Goal: Information Seeking & Learning: Learn about a topic

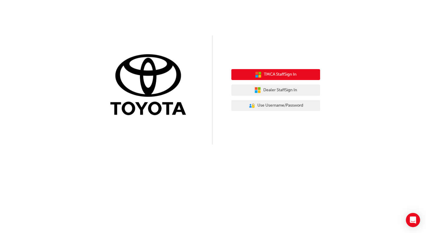
click at [279, 76] on span "TMCA Staff Sign In" at bounding box center [280, 74] width 33 height 7
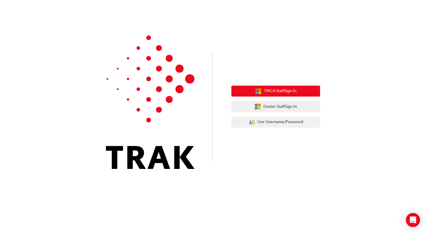
click at [278, 92] on span "TMCA Staff Sign In" at bounding box center [280, 91] width 33 height 7
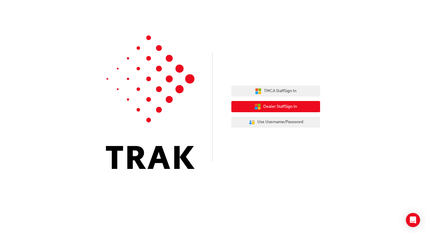
click at [283, 107] on span "Dealer Staff Sign In" at bounding box center [280, 107] width 34 height 7
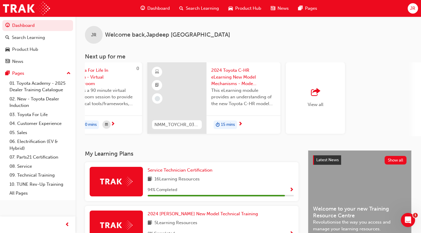
scroll to position [0, 494]
click at [315, 93] on span "outbound-icon" at bounding box center [313, 92] width 9 height 8
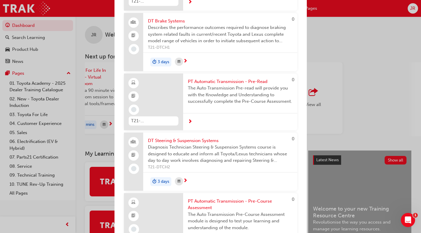
scroll to position [2782, 0]
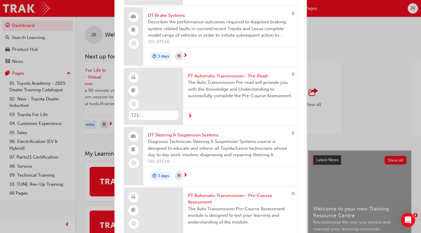
click at [216, 80] on span "PT Automatic Transmission - Pre-Read" at bounding box center [240, 76] width 105 height 7
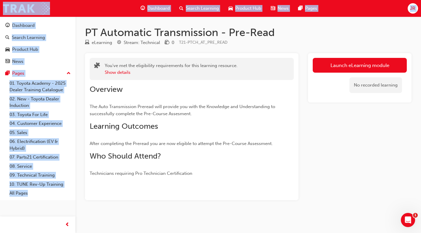
click at [229, 87] on h2 "Overview" at bounding box center [186, 89] width 192 height 9
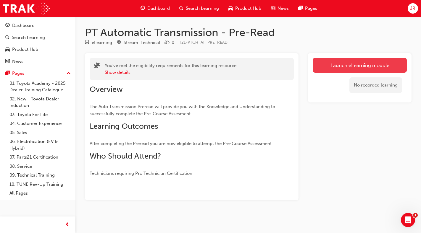
click at [339, 65] on link "Launch eLearning module" at bounding box center [360, 65] width 94 height 15
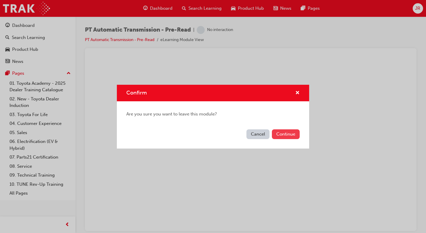
click at [292, 134] on button "Continue" at bounding box center [286, 135] width 28 height 10
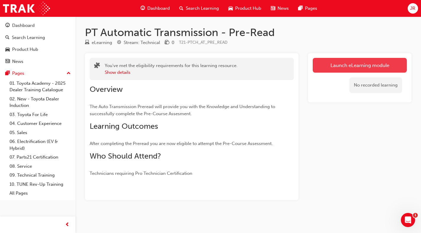
click at [353, 68] on link "Launch eLearning module" at bounding box center [360, 65] width 94 height 15
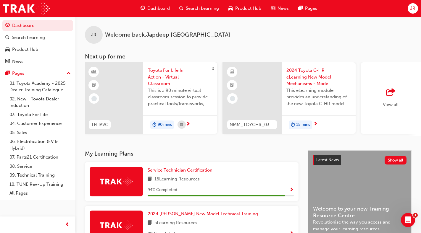
scroll to position [0, 494]
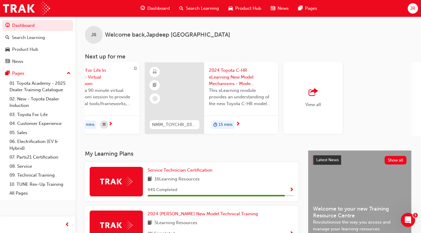
click at [307, 89] on div "button" at bounding box center [313, 92] width 16 height 8
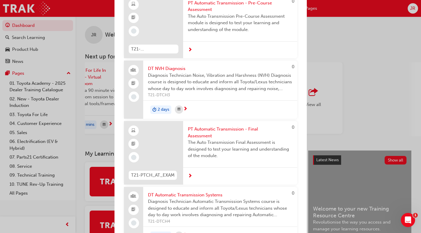
scroll to position [2989, 0]
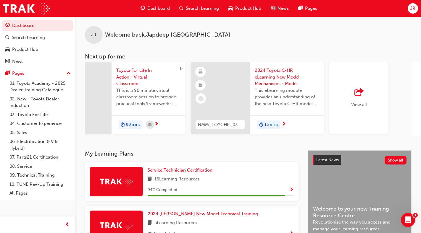
scroll to position [0, 494]
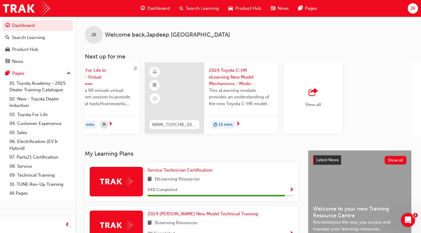
click at [317, 105] on span "View all" at bounding box center [313, 104] width 16 height 5
click at [311, 96] on span "outbound-icon" at bounding box center [313, 92] width 9 height 8
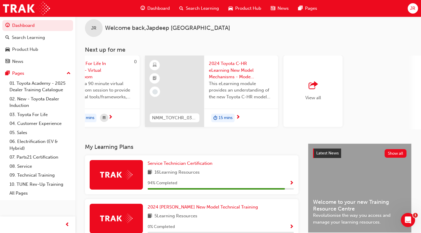
scroll to position [0, 0]
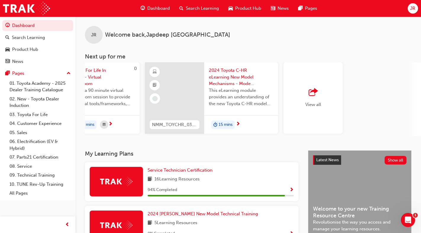
click at [313, 103] on span "View all" at bounding box center [313, 104] width 16 height 5
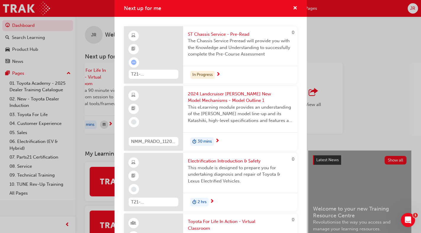
click at [312, 91] on div "Next up for me 0 T21-STCHS_PRE_READ ST Chassis Service - Pre-Read The Chassis S…" at bounding box center [210, 116] width 421 height 233
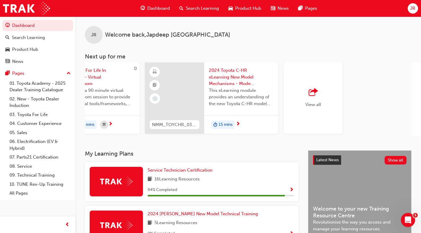
click at [311, 90] on span "outbound-icon" at bounding box center [313, 92] width 9 height 8
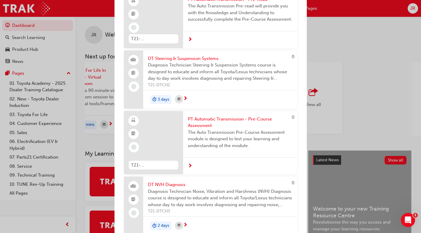
scroll to position [2832, 0]
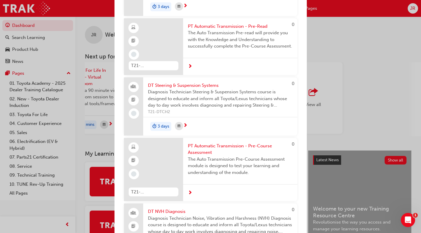
click at [228, 30] on span "PT Automatic Transmission - Pre-Read" at bounding box center [240, 26] width 105 height 7
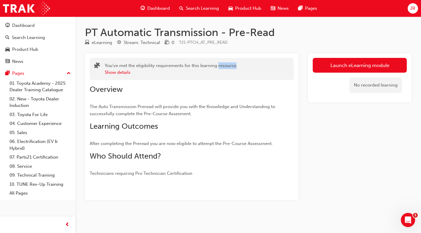
click at [228, 66] on div "You've met the eligibility requirements for this learning resource. Show details" at bounding box center [171, 68] width 133 height 13
click at [262, 91] on h2 "Overview" at bounding box center [186, 89] width 192 height 9
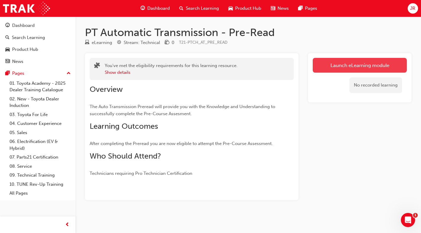
click at [356, 68] on link "Launch eLearning module" at bounding box center [360, 65] width 94 height 15
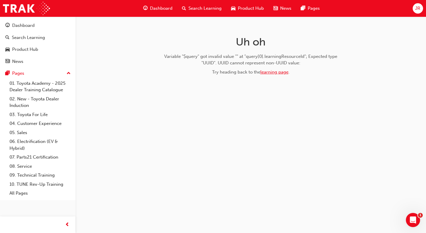
click at [270, 72] on link "learning page" at bounding box center [274, 72] width 28 height 5
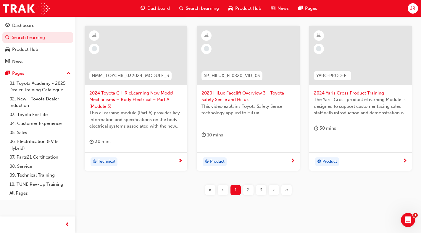
scroll to position [266, 0]
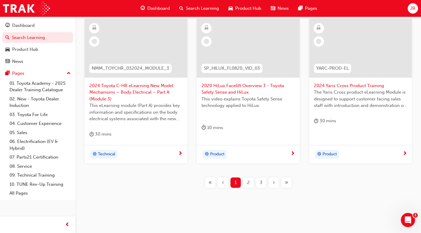
click at [249, 183] on span "2" at bounding box center [248, 183] width 3 height 7
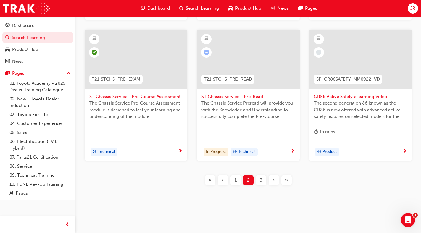
scroll to position [256, 0]
click at [261, 179] on span "3" at bounding box center [261, 180] width 3 height 7
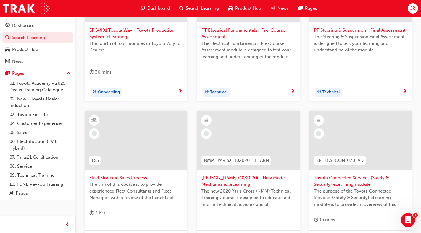
scroll to position [108, 0]
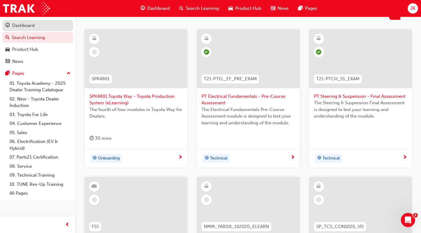
click at [35, 28] on div "Dashboard" at bounding box center [37, 25] width 65 height 7
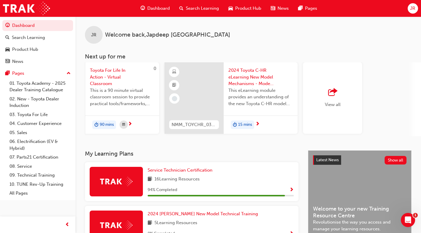
scroll to position [0, 475]
click at [330, 92] on span "outbound-icon" at bounding box center [332, 92] width 9 height 8
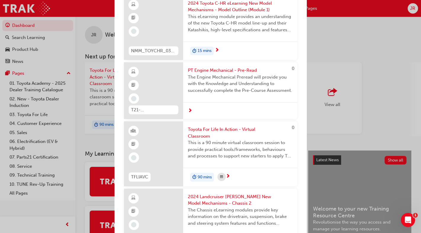
scroll to position [266, 0]
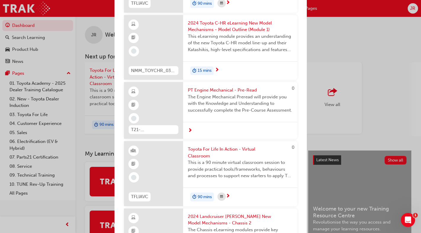
click at [219, 94] on span "PT Engine Mechanical - Pre-Read" at bounding box center [240, 90] width 105 height 7
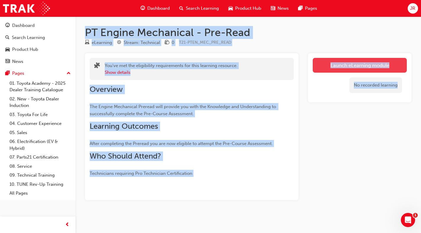
click at [354, 66] on link "Launch eLearning module" at bounding box center [360, 65] width 94 height 15
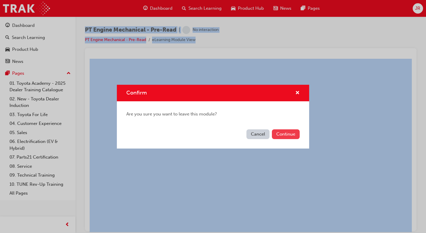
click at [294, 134] on button "Continue" at bounding box center [286, 135] width 28 height 10
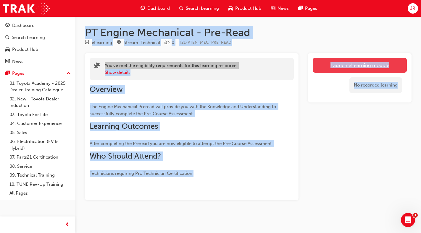
click at [343, 68] on link "Launch eLearning module" at bounding box center [360, 65] width 94 height 15
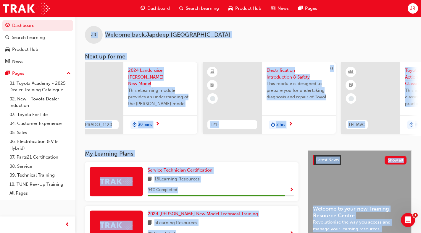
scroll to position [0, 494]
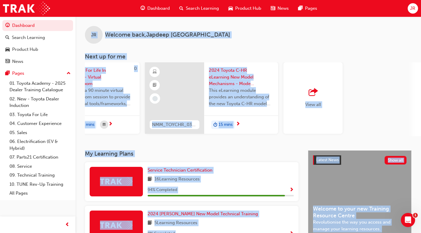
click at [319, 95] on div "button" at bounding box center [313, 92] width 16 height 8
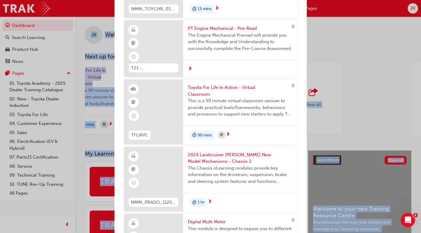
scroll to position [325, 0]
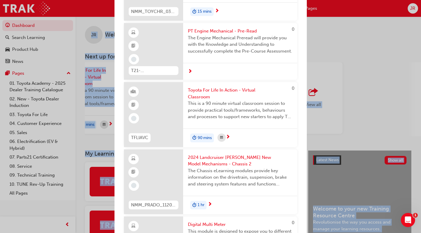
click at [244, 35] on span "PT Engine Mechanical - Pre-Read" at bounding box center [240, 31] width 105 height 7
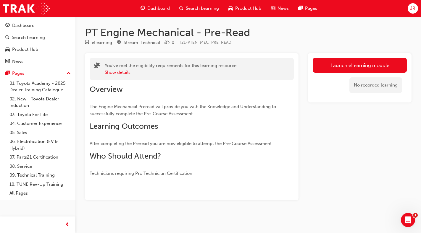
click at [244, 40] on div "eLearning Stream: Technical 0 T21-PTEN_MEC_PRE_READ" at bounding box center [248, 44] width 327 height 10
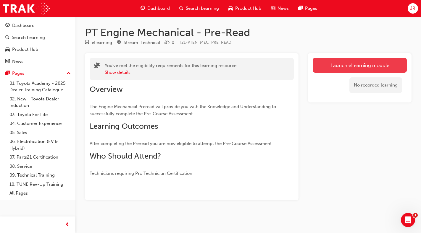
click at [341, 62] on link "Launch eLearning module" at bounding box center [360, 65] width 94 height 15
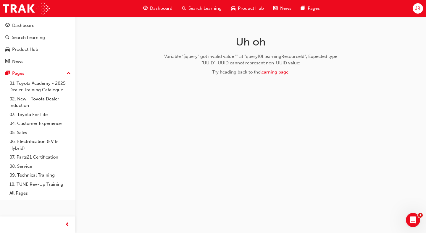
click at [277, 73] on link "learning page" at bounding box center [274, 72] width 28 height 5
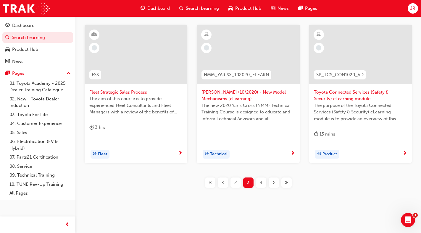
scroll to position [262, 0]
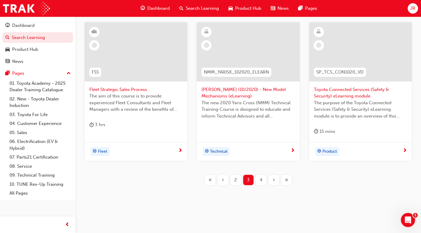
click at [232, 178] on div "2" at bounding box center [236, 180] width 10 height 10
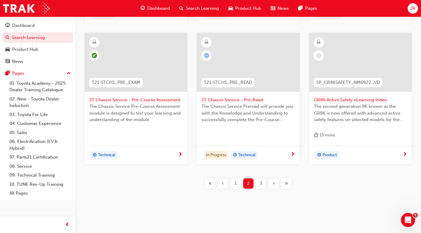
scroll to position [256, 0]
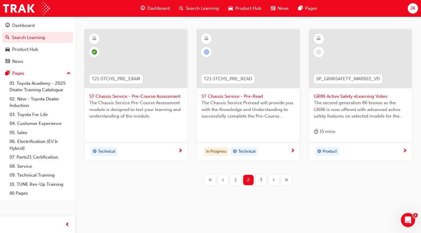
click at [260, 177] on span "3" at bounding box center [261, 180] width 3 height 7
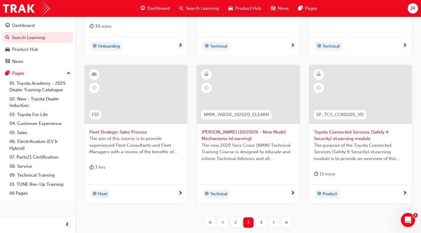
scroll to position [237, 0]
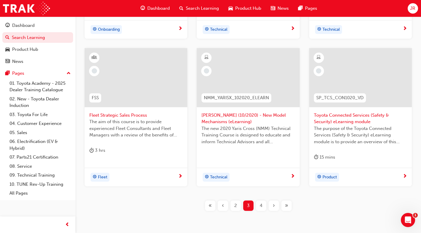
click at [260, 203] on div "4" at bounding box center [261, 206] width 10 height 10
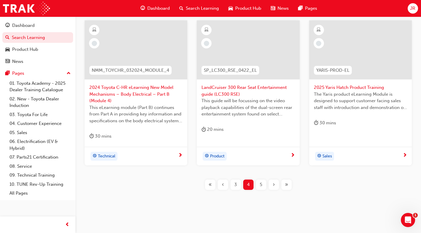
scroll to position [262, 0]
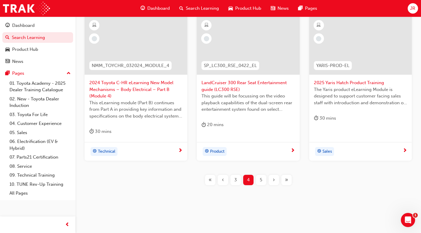
click at [259, 182] on div "5" at bounding box center [261, 180] width 10 height 10
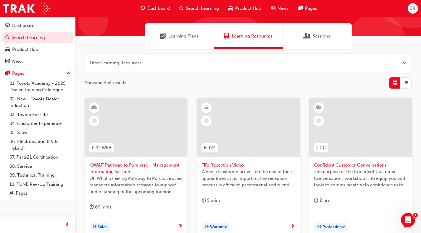
scroll to position [237, 0]
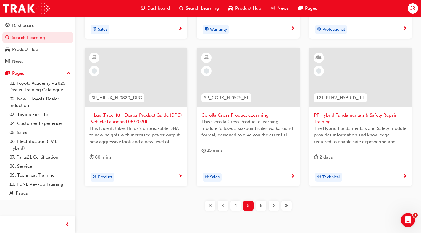
click at [262, 206] on span "6" at bounding box center [261, 206] width 3 height 7
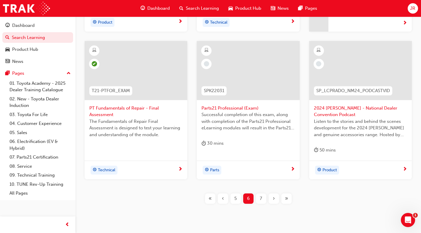
scroll to position [262, 0]
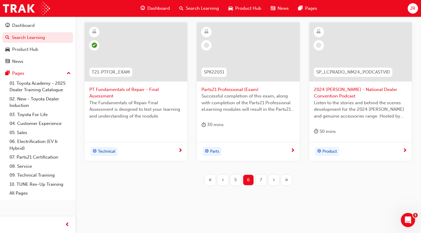
click at [260, 180] on div "7" at bounding box center [261, 180] width 10 height 10
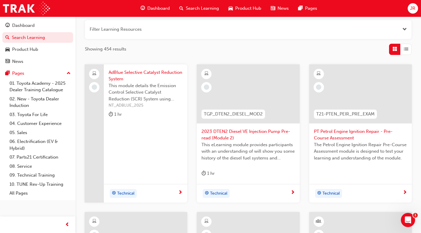
scroll to position [55, 0]
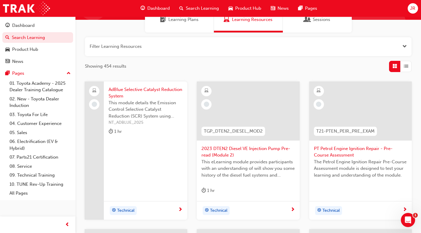
click at [200, 22] on div "Learning Plans" at bounding box center [179, 20] width 69 height 26
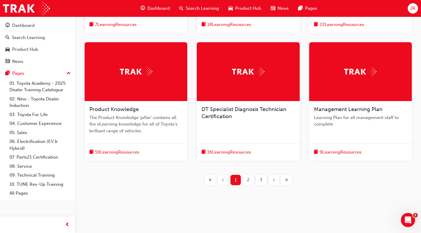
scroll to position [2, 0]
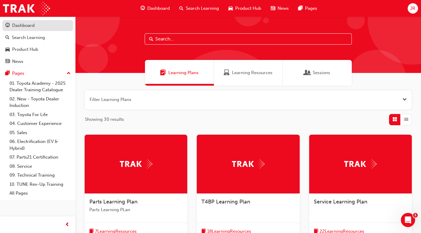
click at [31, 30] on link "Dashboard" at bounding box center [37, 25] width 71 height 11
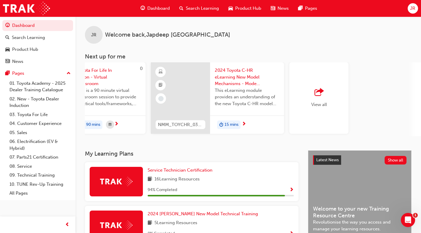
scroll to position [0, 494]
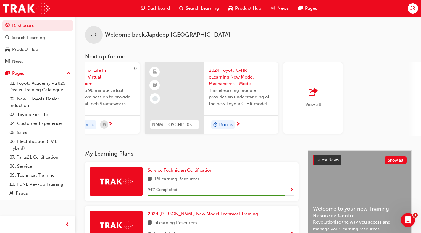
click at [317, 99] on div "View all" at bounding box center [313, 98] width 16 height 20
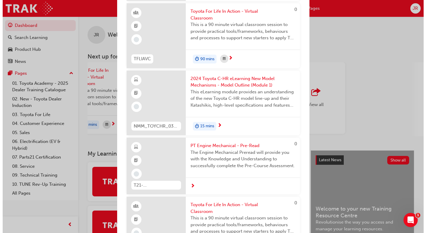
scroll to position [237, 0]
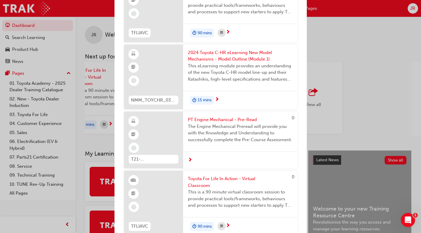
click at [240, 123] on span "PT Engine Mechanical - Pre-Read" at bounding box center [240, 120] width 105 height 7
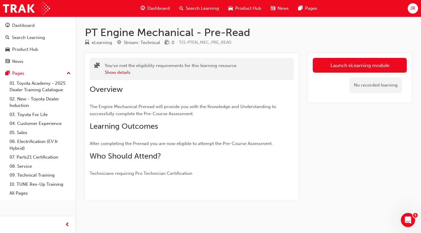
click at [240, 127] on h2 "Learning Outcomes" at bounding box center [186, 126] width 192 height 9
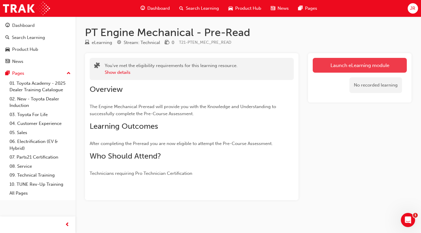
click at [328, 63] on link "Launch eLearning module" at bounding box center [360, 65] width 94 height 15
click at [342, 69] on link "Launch eLearning module" at bounding box center [360, 65] width 94 height 15
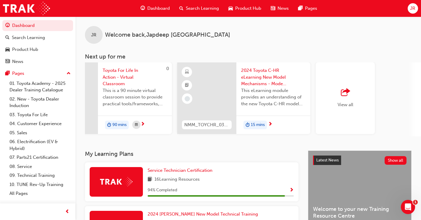
scroll to position [0, 494]
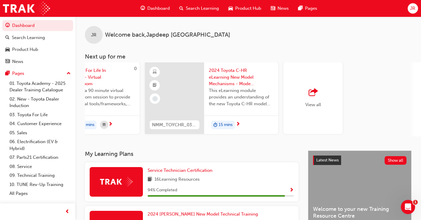
click at [311, 94] on span "outbound-icon" at bounding box center [313, 92] width 9 height 8
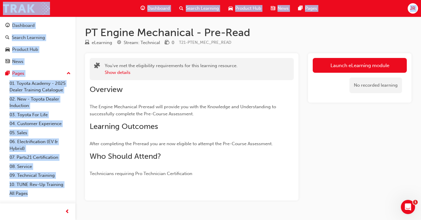
click at [287, 87] on div "Overview The Engine Mechanical Preread will provide you with the Knowledge and …" at bounding box center [192, 128] width 204 height 97
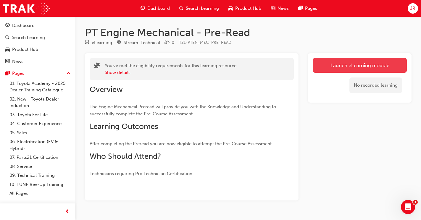
click at [339, 62] on link "Launch eLearning module" at bounding box center [360, 65] width 94 height 15
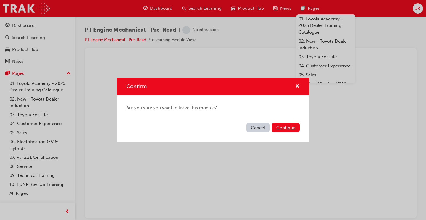
click at [265, 126] on button "Cancel" at bounding box center [257, 128] width 23 height 10
click at [276, 130] on button "Continue" at bounding box center [286, 128] width 28 height 10
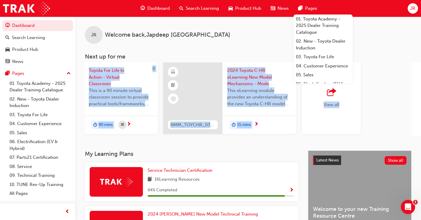
scroll to position [0, 494]
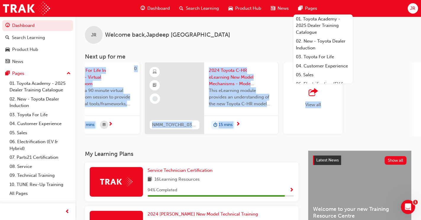
drag, startPoint x: 203, startPoint y: 136, endPoint x: 426, endPoint y: 126, distance: 223.3
click at [421, 126] on html "Your version of Internet Explorer is outdated and not supported. Please upgrade…" at bounding box center [210, 110] width 421 height 220
click at [316, 89] on span "outbound-icon" at bounding box center [313, 92] width 9 height 8
click at [375, 95] on div "View all" at bounding box center [349, 99] width 133 height 74
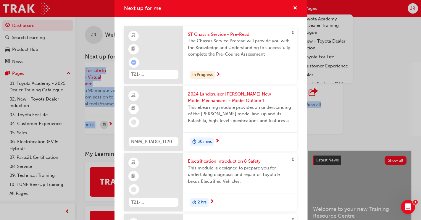
click at [253, 125] on div "This eLearning module provides an understanding of the [PERSON_NAME] model line…" at bounding box center [240, 116] width 105 height 24
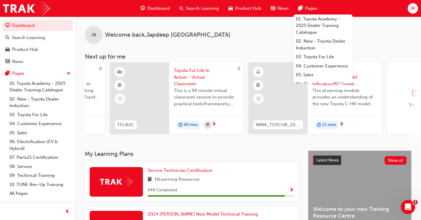
scroll to position [0, 494]
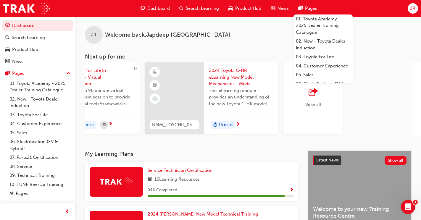
click at [315, 100] on div "View all" at bounding box center [313, 98] width 16 height 20
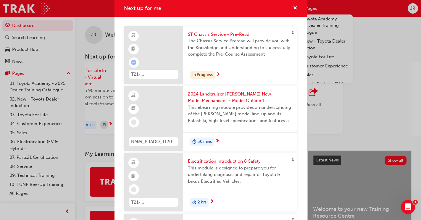
click at [368, 48] on div "Next up for me 0 T21-STCHS_PRE_READ ST Chassis Service - Pre-Read The Chassis S…" at bounding box center [210, 110] width 421 height 220
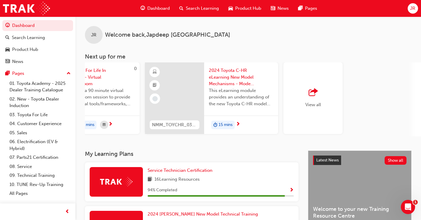
click at [311, 91] on span "outbound-icon" at bounding box center [313, 92] width 9 height 8
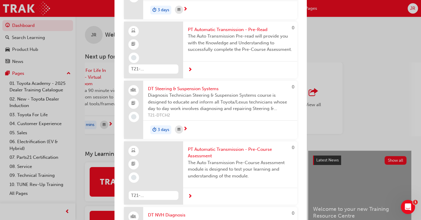
scroll to position [2841, 0]
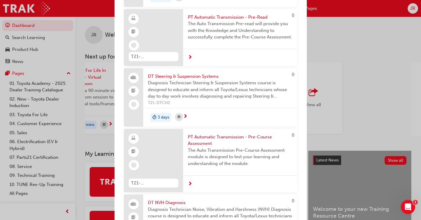
click at [222, 21] on span "PT Automatic Transmission - Pre-Read" at bounding box center [240, 17] width 105 height 7
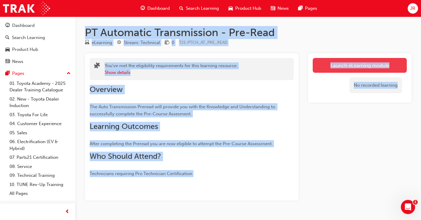
click at [330, 64] on link "Launch eLearning module" at bounding box center [360, 65] width 94 height 15
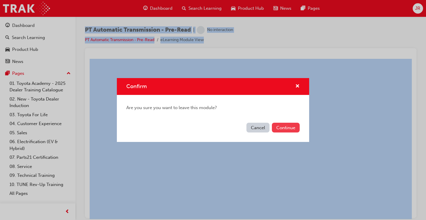
click at [289, 126] on button "Continue" at bounding box center [286, 128] width 28 height 10
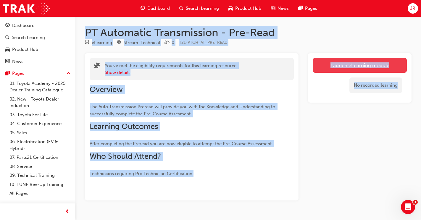
click at [331, 67] on link "Launch eLearning module" at bounding box center [360, 65] width 94 height 15
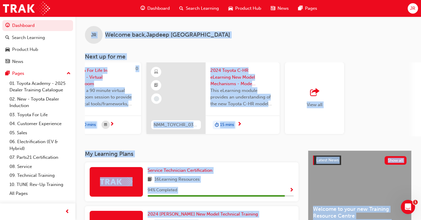
scroll to position [0, 494]
click at [315, 100] on div "View all" at bounding box center [313, 98] width 16 height 20
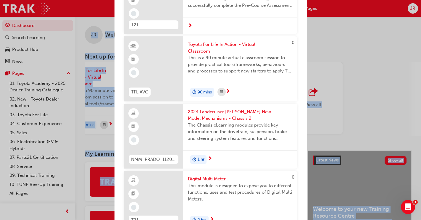
scroll to position [296, 0]
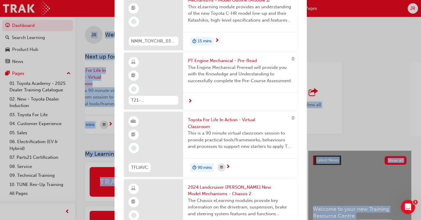
click at [215, 64] on span "PT Engine Mechanical - Pre-Read" at bounding box center [240, 60] width 105 height 7
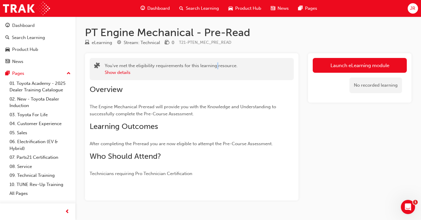
click at [215, 68] on div "You've met the eligibility requirements for this learning resource. Show details" at bounding box center [171, 68] width 133 height 13
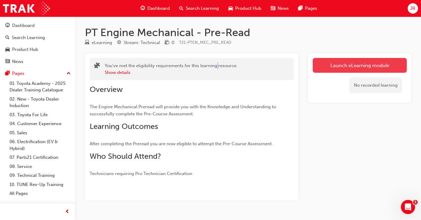
click at [342, 60] on link "Launch eLearning module" at bounding box center [360, 65] width 94 height 15
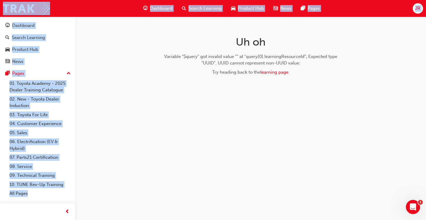
click at [295, 108] on div "Uh oh Variable "$query" got invalid value "" at "query[0].learningResourceId"; …" at bounding box center [213, 110] width 426 height 220
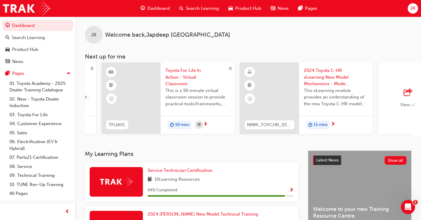
scroll to position [0, 494]
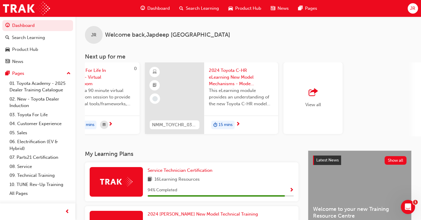
click at [316, 92] on span "outbound-icon" at bounding box center [313, 92] width 9 height 8
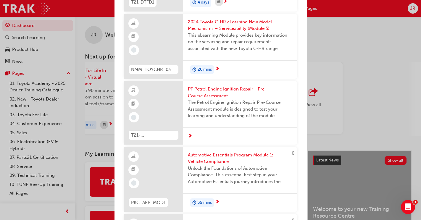
scroll to position [1568, 0]
click at [210, 99] on span "PT Petrol Engine Ignition Repair - Pre-Course Assessment" at bounding box center [240, 92] width 105 height 13
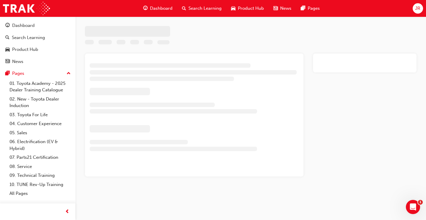
click at [210, 116] on div at bounding box center [194, 118] width 209 height 70
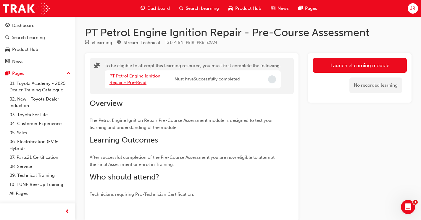
click at [130, 75] on link "PT Petrol Engine Ignition Repair - Pre-Read" at bounding box center [134, 79] width 51 height 12
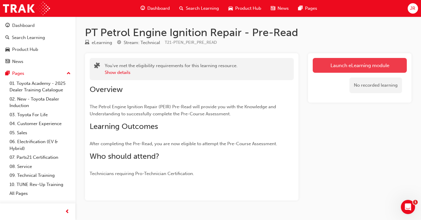
click at [329, 62] on link "Launch eLearning module" at bounding box center [360, 65] width 94 height 15
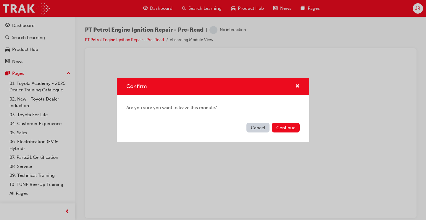
click at [257, 125] on button "Cancel" at bounding box center [257, 128] width 23 height 10
click at [283, 130] on button "Continue" at bounding box center [286, 128] width 28 height 10
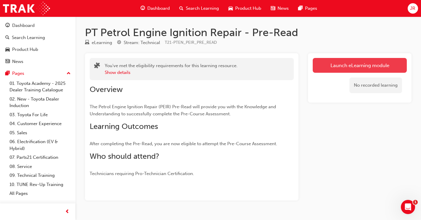
click at [323, 69] on link "Launch eLearning module" at bounding box center [360, 65] width 94 height 15
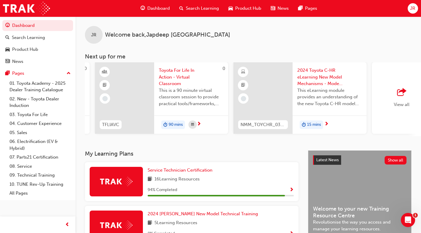
scroll to position [0, 494]
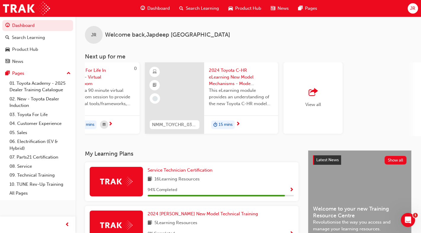
click at [312, 101] on div "View all" at bounding box center [313, 98] width 16 height 20
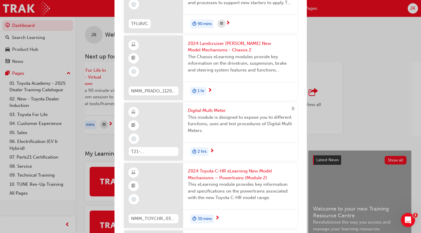
scroll to position [502, 0]
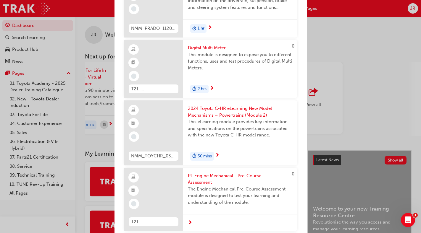
click at [226, 183] on span "PT Engine Mechanical - Pre-Course Assessment" at bounding box center [240, 179] width 105 height 13
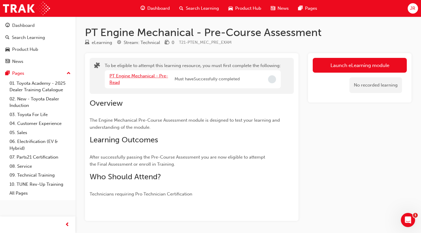
click at [132, 75] on link "PT Engine Mechanical - Pre-Read" at bounding box center [138, 79] width 59 height 12
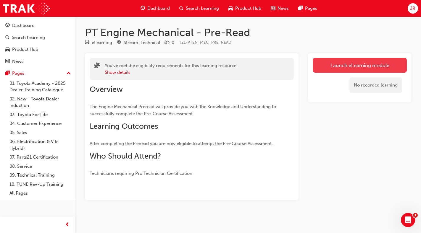
click at [338, 67] on link "Launch eLearning module" at bounding box center [360, 65] width 94 height 15
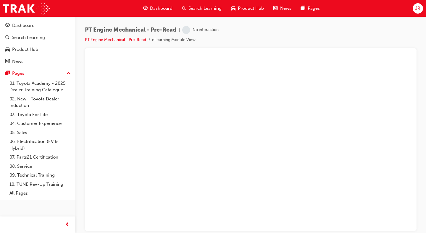
click at [184, 58] on div at bounding box center [251, 56] width 322 height 6
click at [185, 58] on div at bounding box center [251, 56] width 322 height 6
click at [134, 39] on link "PT Engine Mechanical - Pre-Read" at bounding box center [115, 39] width 61 height 5
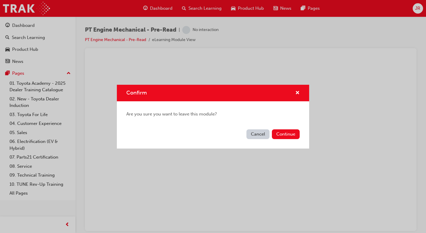
click at [264, 134] on button "Cancel" at bounding box center [257, 135] width 23 height 10
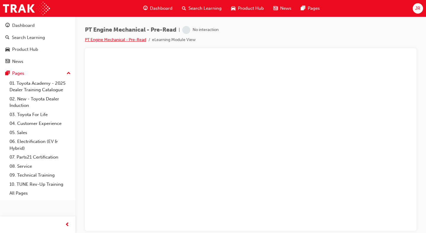
click at [122, 40] on link "PT Engine Mechanical - Pre-Read" at bounding box center [115, 39] width 61 height 5
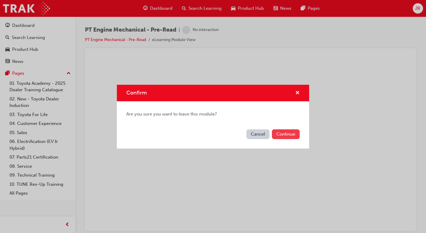
click at [288, 134] on button "Continue" at bounding box center [286, 135] width 28 height 10
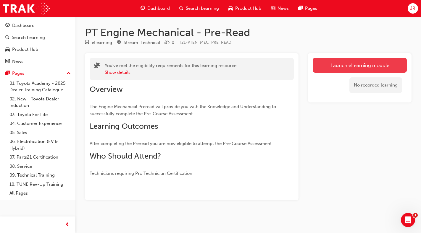
click at [328, 66] on link "Launch eLearning module" at bounding box center [360, 65] width 94 height 15
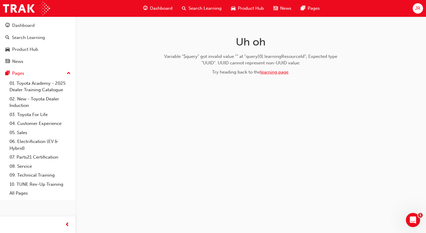
click at [265, 72] on link "learning page" at bounding box center [274, 72] width 28 height 5
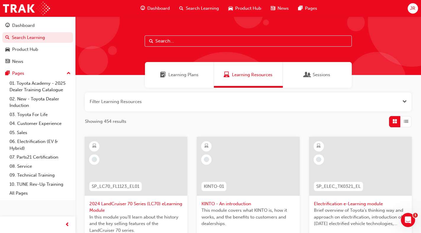
click at [195, 77] on span "Learning Plans" at bounding box center [183, 75] width 30 height 7
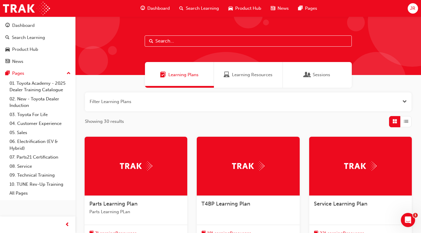
click at [244, 75] on span "Learning Resources" at bounding box center [252, 75] width 41 height 7
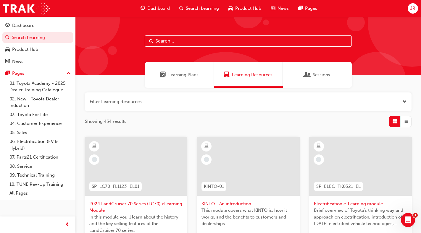
click at [211, 100] on button "button" at bounding box center [248, 102] width 327 height 19
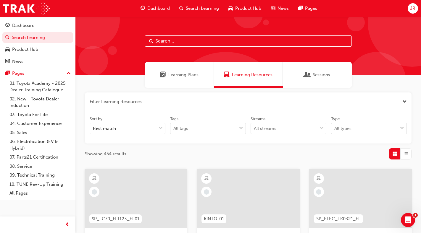
click at [211, 100] on button "button" at bounding box center [248, 102] width 327 height 19
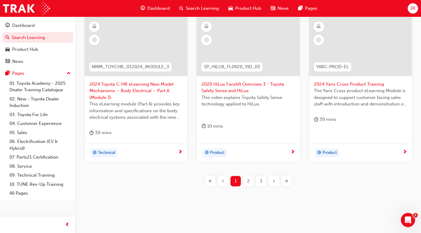
scroll to position [269, 0]
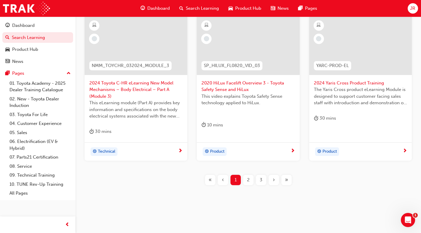
click at [272, 182] on div "›" at bounding box center [274, 180] width 10 height 10
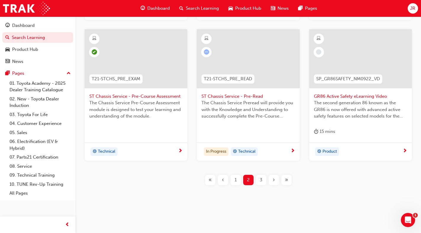
click at [274, 180] on span "›" at bounding box center [274, 180] width 2 height 7
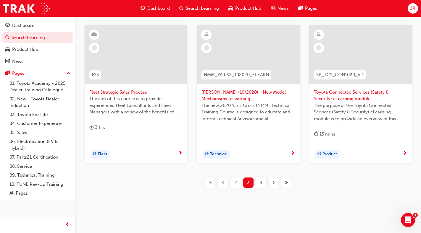
scroll to position [262, 0]
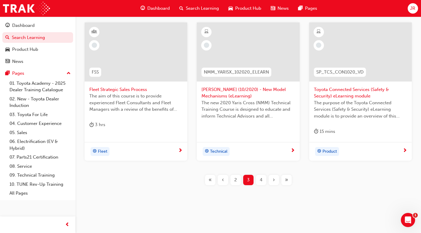
click at [258, 179] on div "4" at bounding box center [261, 180] width 10 height 10
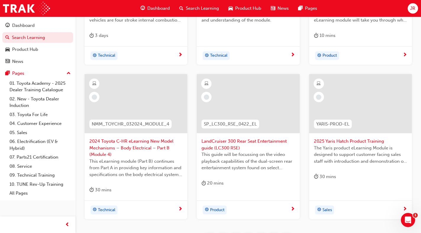
scroll to position [233, 0]
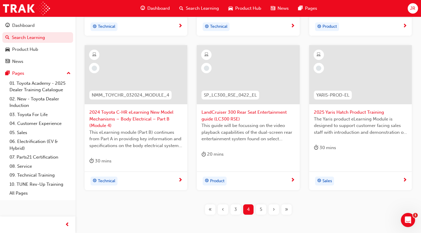
click at [260, 211] on span "5" at bounding box center [261, 210] width 2 height 7
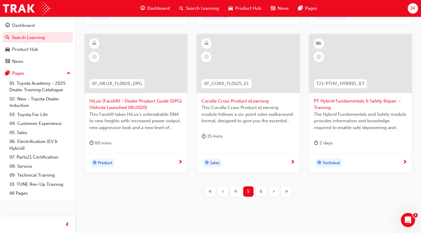
scroll to position [262, 0]
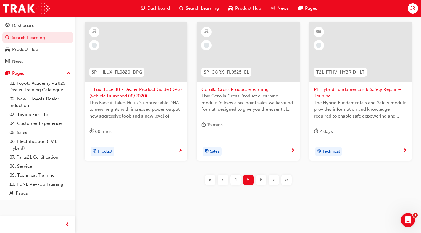
click at [259, 181] on div "6" at bounding box center [261, 180] width 10 height 10
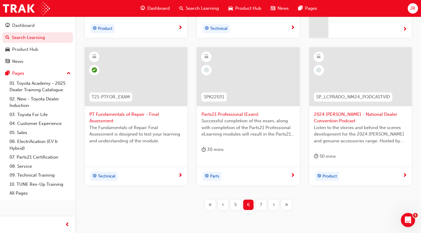
scroll to position [262, 0]
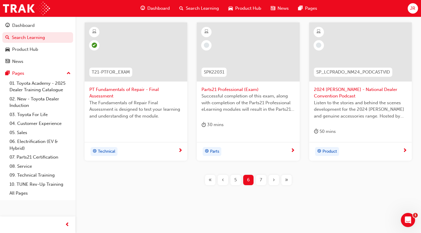
click at [259, 182] on div "7" at bounding box center [261, 180] width 10 height 10
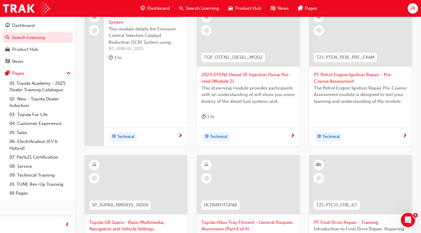
scroll to position [55, 0]
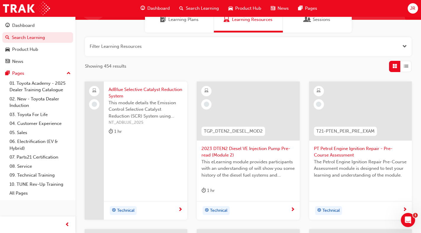
click at [348, 150] on span "PT Petrol Engine Ignition Repair - Pre-Course Assessment" at bounding box center [360, 152] width 93 height 13
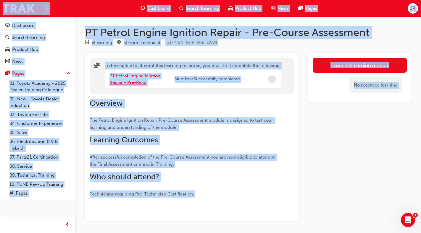
click at [133, 82] on link "PT Petrol Engine Ignition Repair - Pre-Read" at bounding box center [134, 79] width 51 height 12
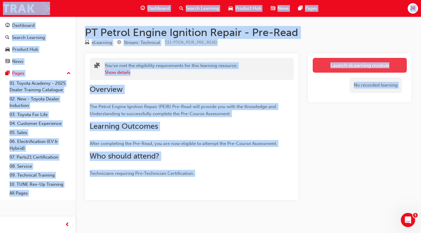
click at [338, 63] on link "Launch eLearning module" at bounding box center [360, 65] width 94 height 15
